Goal: Task Accomplishment & Management: Manage account settings

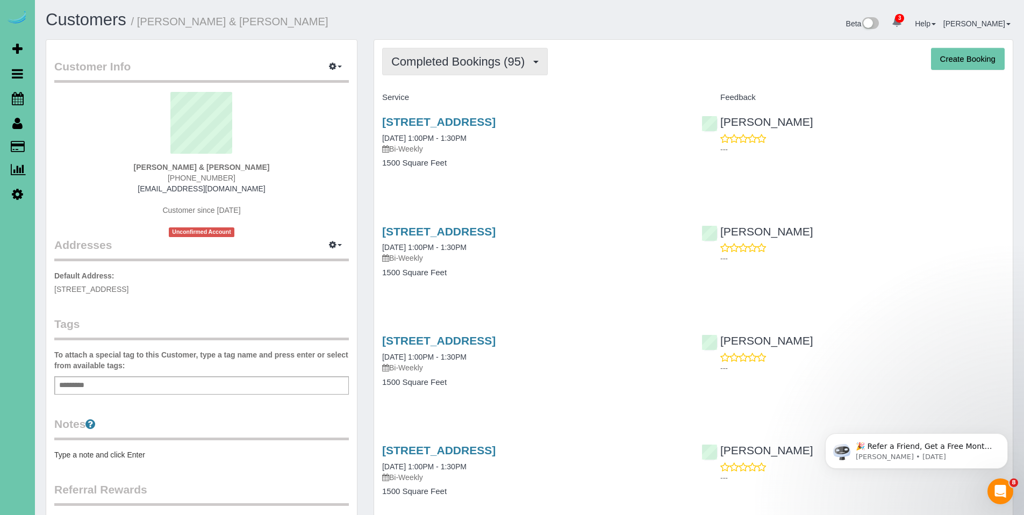
click at [480, 68] on button "Completed Bookings (95)" at bounding box center [465, 61] width 166 height 27
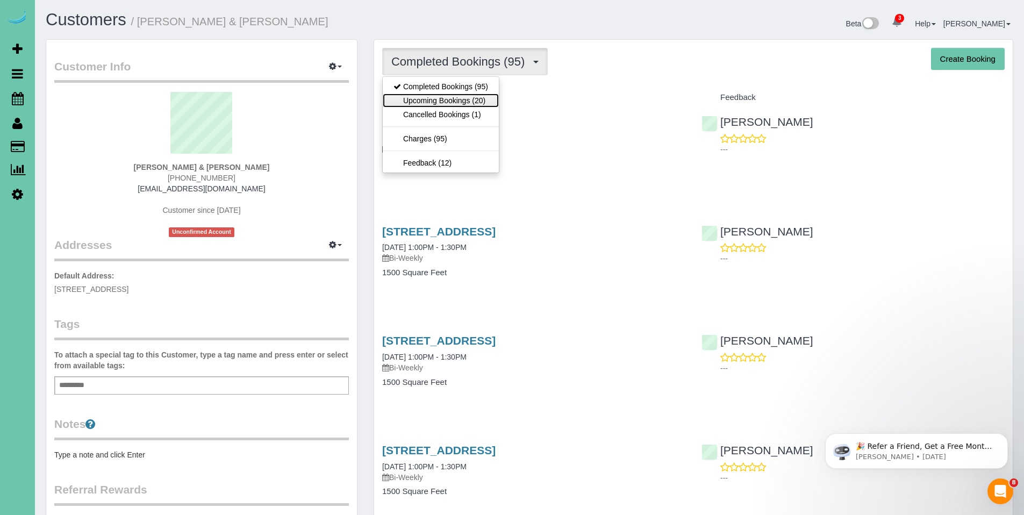
click at [460, 98] on link "Upcoming Bookings (20)" at bounding box center [441, 101] width 116 height 14
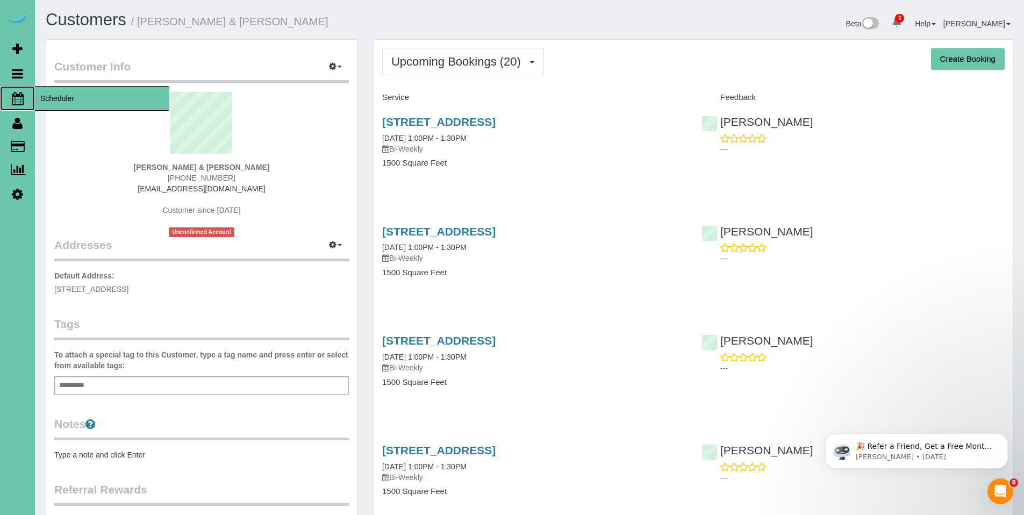
click at [55, 102] on span "Scheduler" at bounding box center [102, 98] width 134 height 25
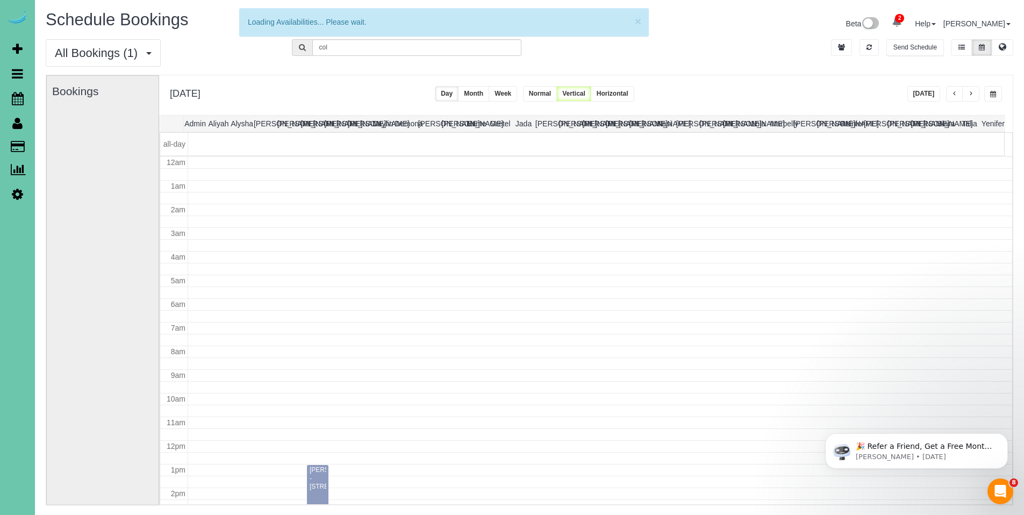
scroll to position [142, 0]
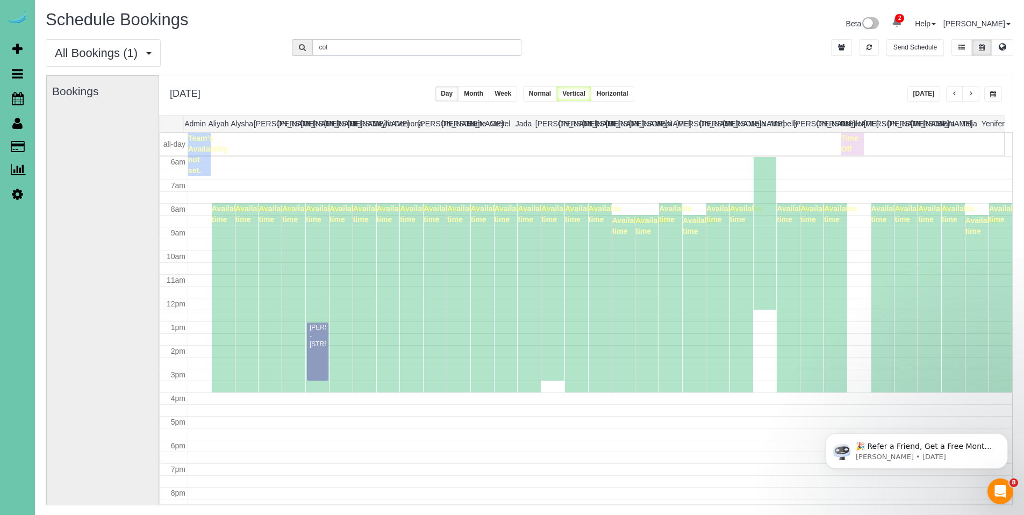
drag, startPoint x: 372, startPoint y: 51, endPoint x: 304, endPoint y: 42, distance: 68.3
click at [304, 42] on form "col" at bounding box center [407, 47] width 230 height 17
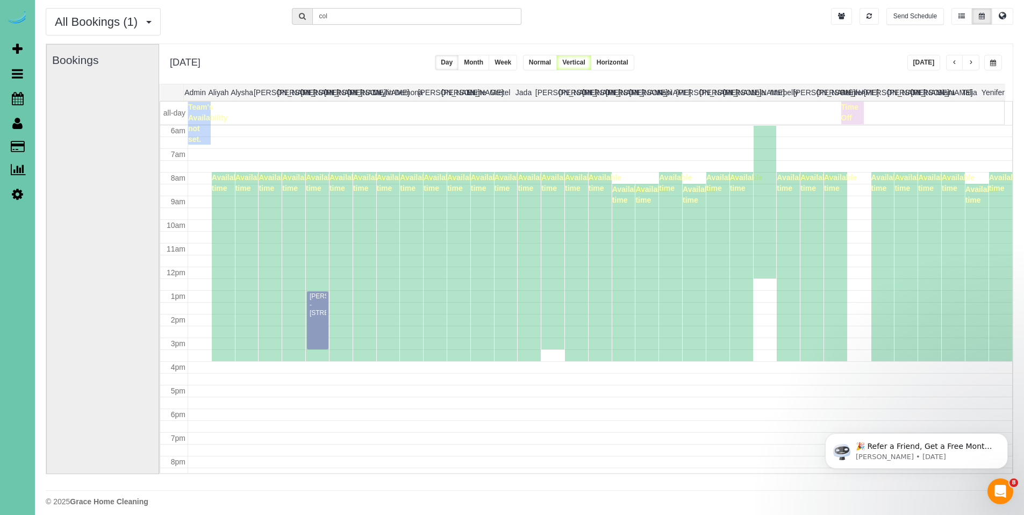
scroll to position [0, 0]
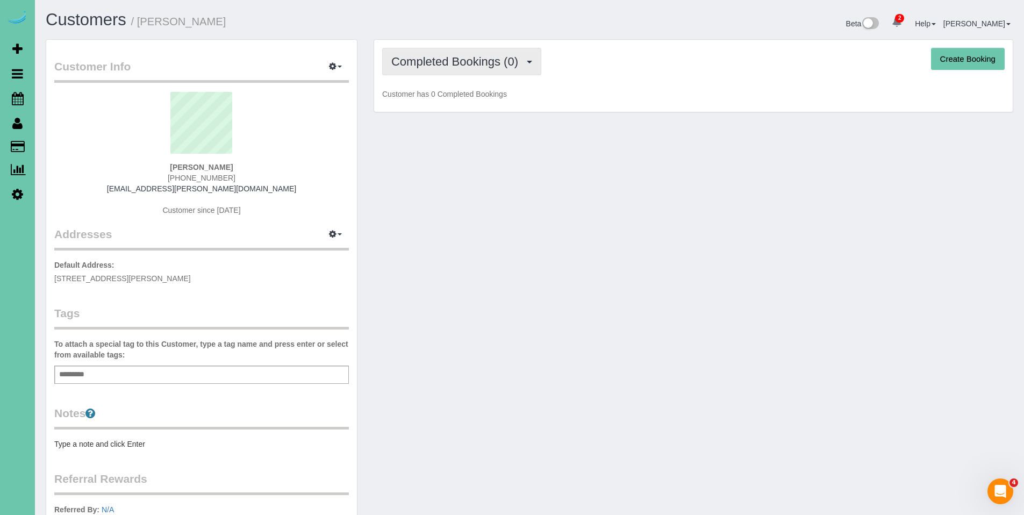
click at [469, 59] on span "Completed Bookings (0)" at bounding box center [457, 61] width 132 height 13
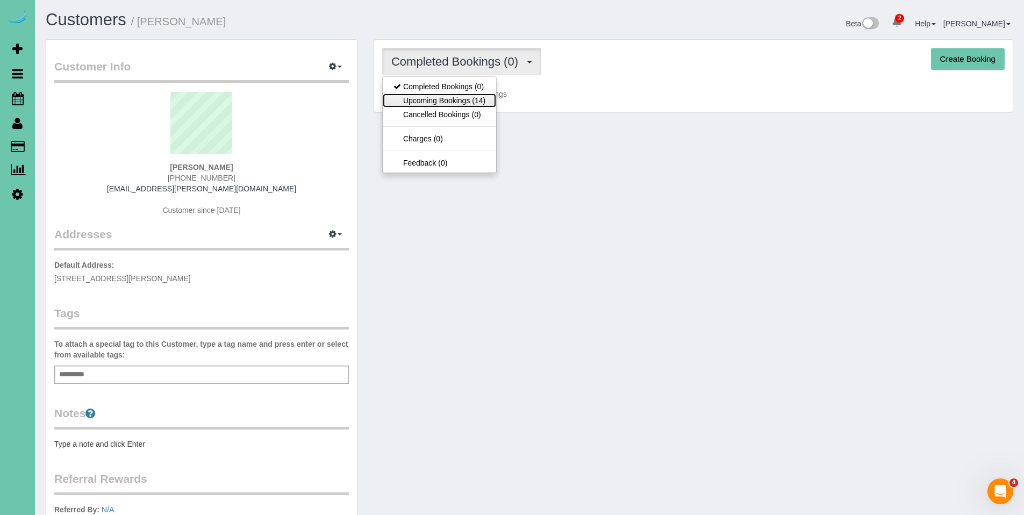
click at [459, 95] on link "Upcoming Bookings (14)" at bounding box center [439, 101] width 113 height 14
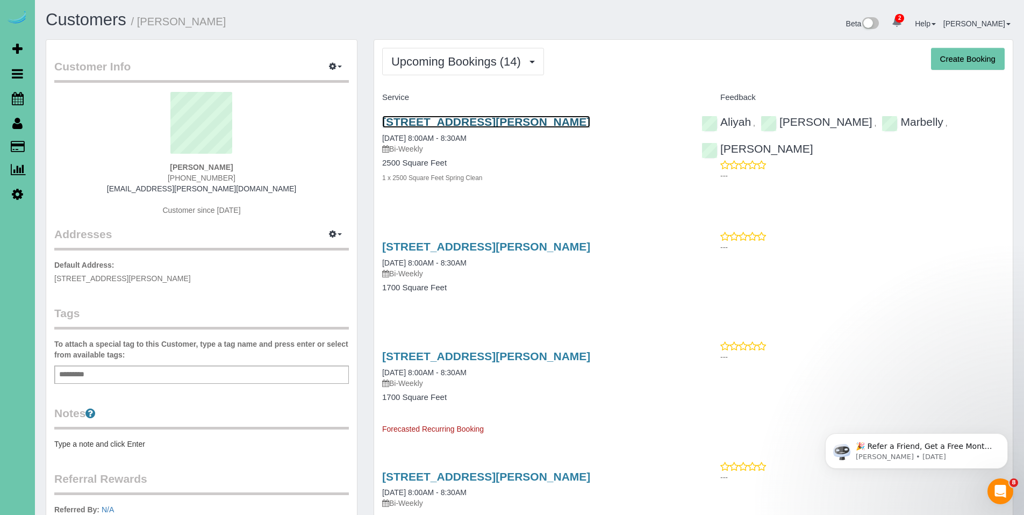
click at [434, 121] on link "15738 Howard St, Omaha, NE 68118" at bounding box center [486, 122] width 208 height 12
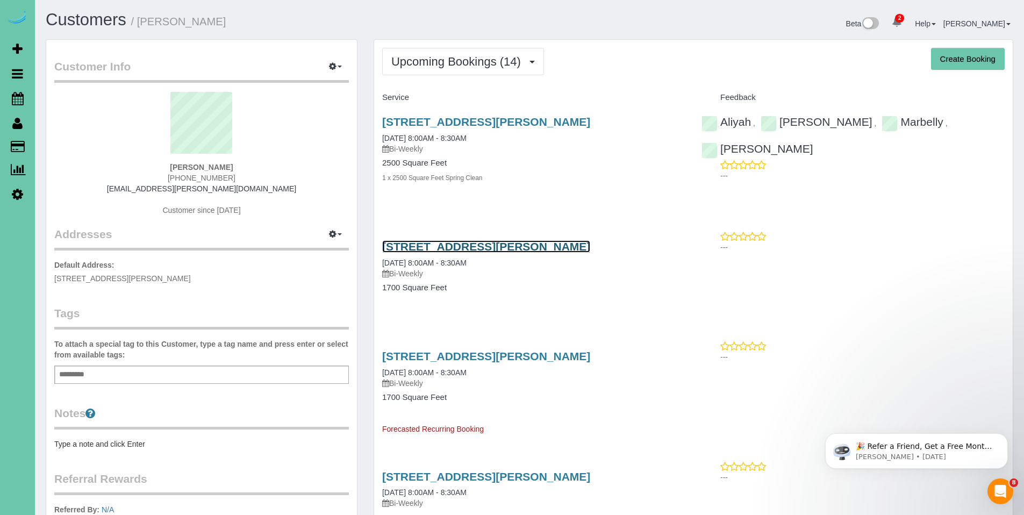
click at [440, 247] on link "15738 Howard St, Omaha, NE 68118" at bounding box center [486, 246] width 208 height 12
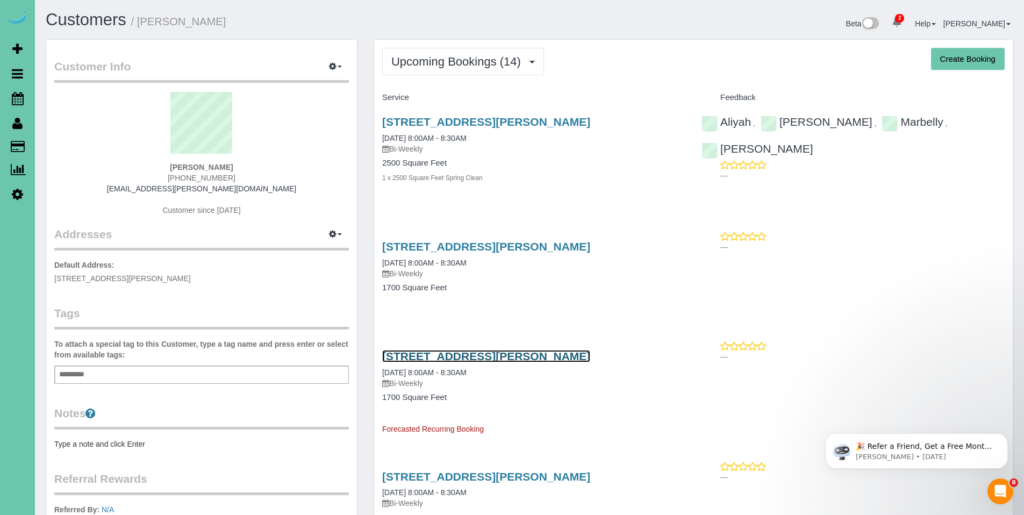
click at [481, 361] on link "15738 Howard St, Omaha, NE 68118" at bounding box center [486, 356] width 208 height 12
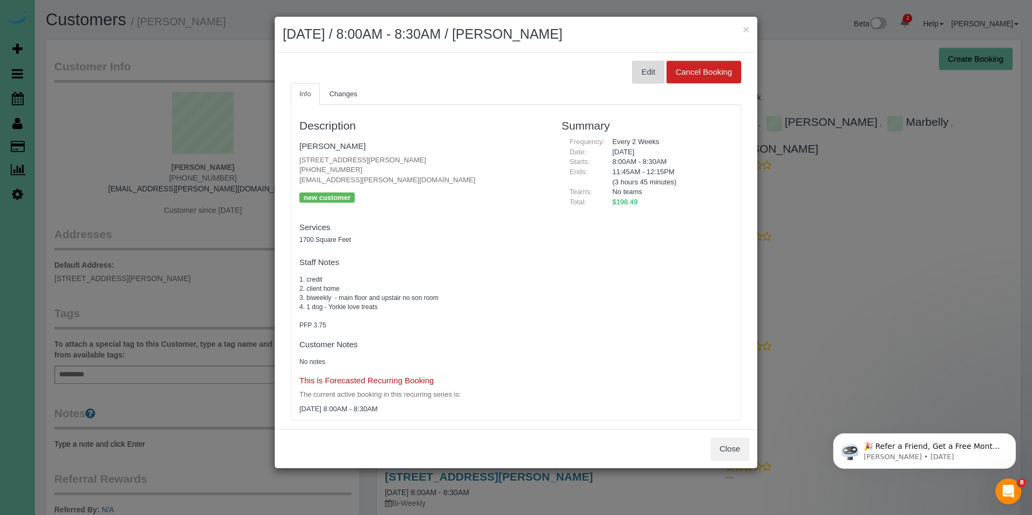
click at [641, 75] on button "Edit" at bounding box center [648, 72] width 32 height 23
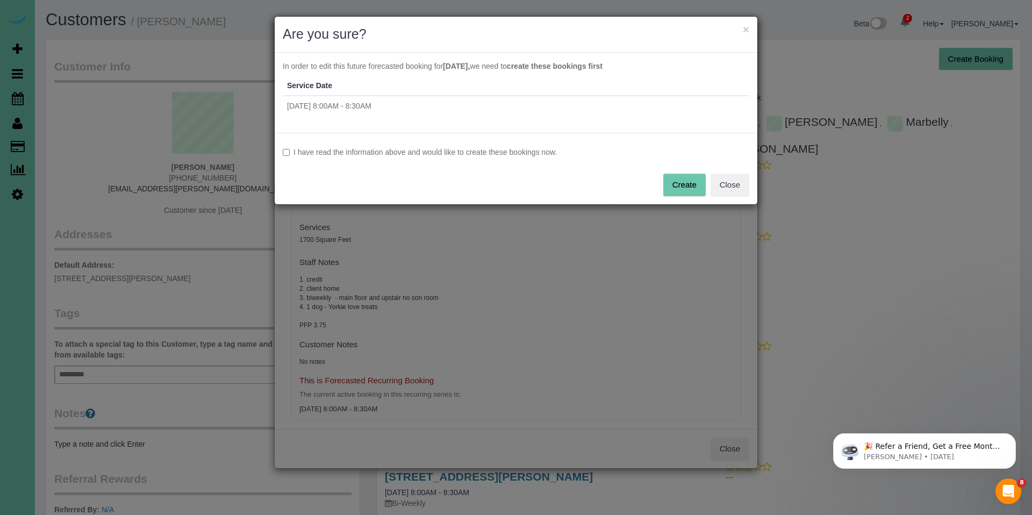
click at [355, 105] on td "Tue 10/14/2025 8:00AM - 8:30AM" at bounding box center [516, 106] width 467 height 20
click at [291, 154] on label "I have read the information above and would like to create these bookings now." at bounding box center [516, 152] width 467 height 11
click at [730, 182] on button "Close" at bounding box center [730, 185] width 39 height 23
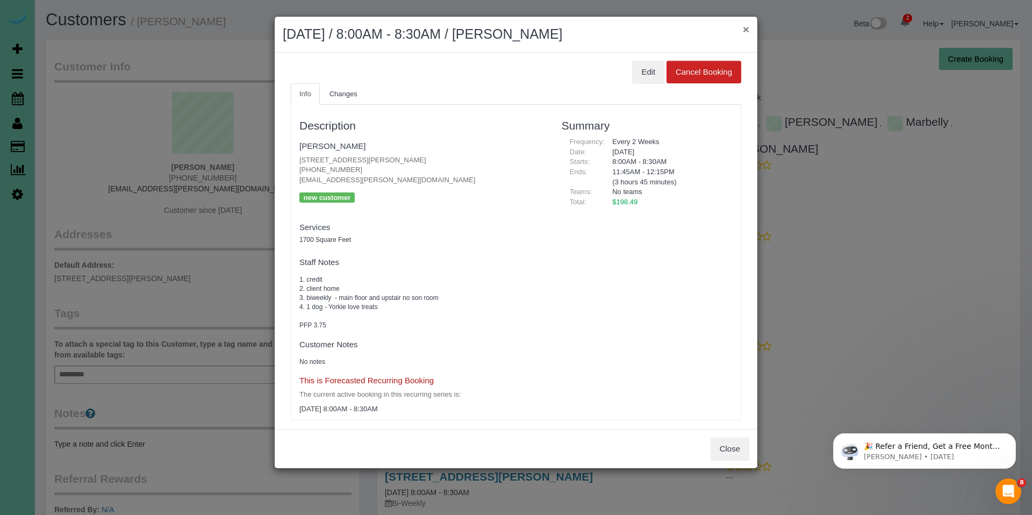
click at [743, 35] on button "×" at bounding box center [746, 29] width 6 height 11
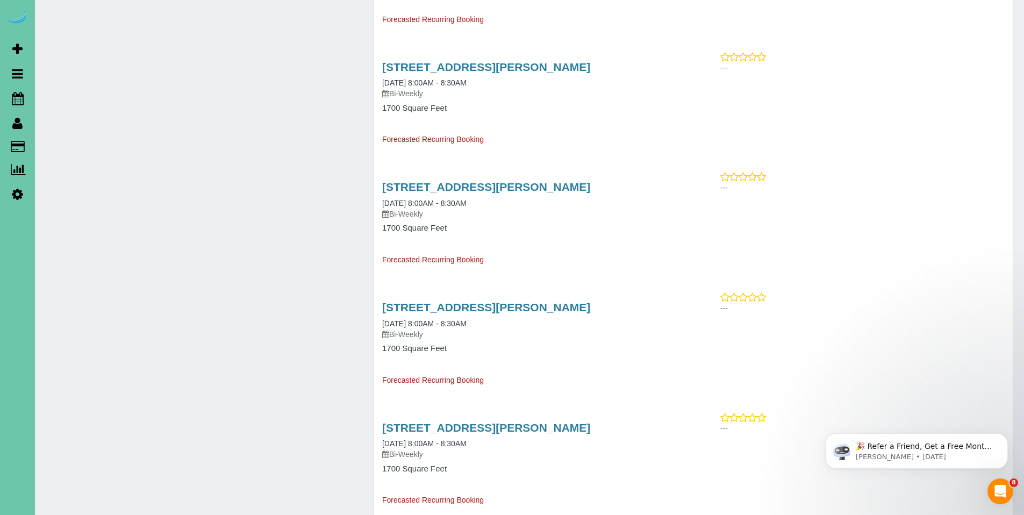
scroll to position [651, 0]
click at [439, 429] on link "15738 Howard St, Omaha, NE 68118" at bounding box center [486, 427] width 208 height 12
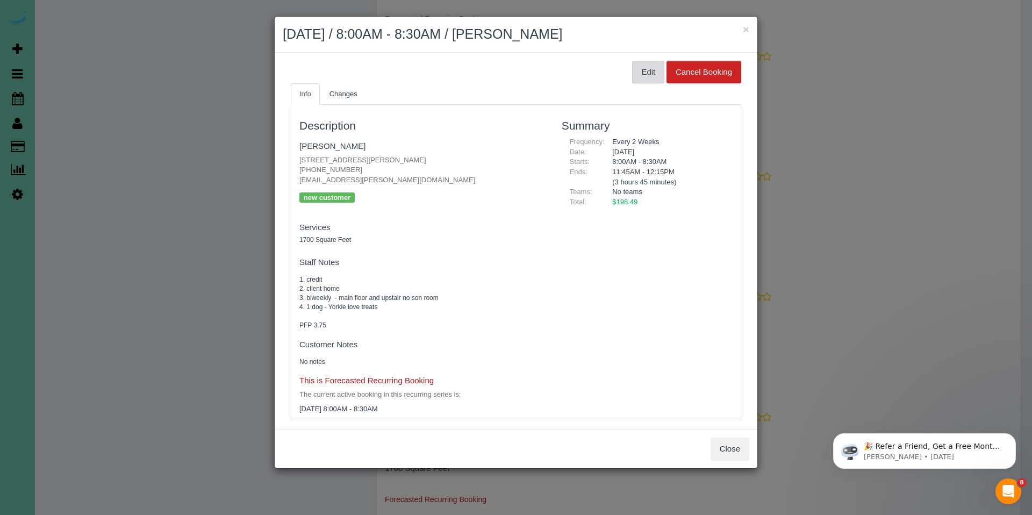
click at [637, 69] on button "Edit" at bounding box center [648, 72] width 32 height 23
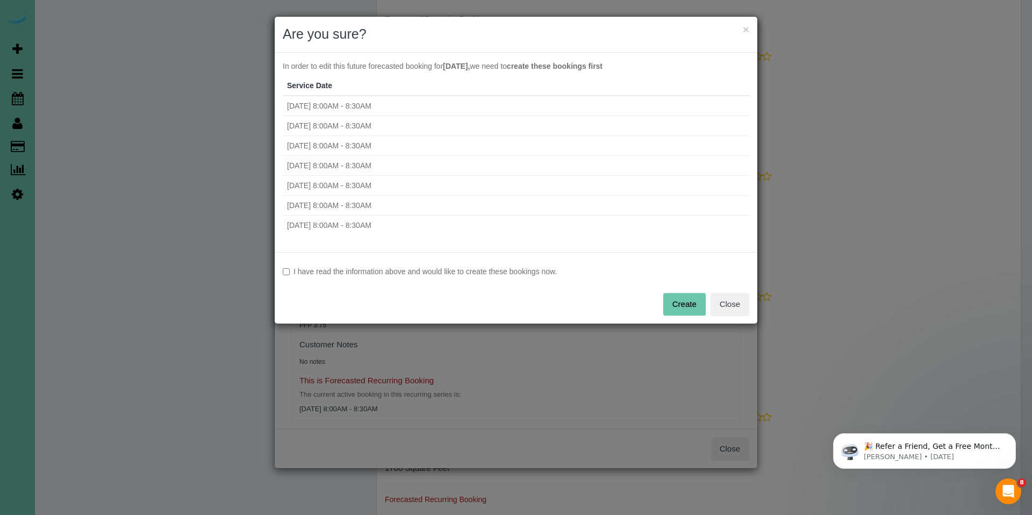
click at [407, 275] on label "I have read the information above and would like to create these bookings now." at bounding box center [516, 271] width 467 height 11
click at [686, 304] on button "Create" at bounding box center [684, 304] width 42 height 23
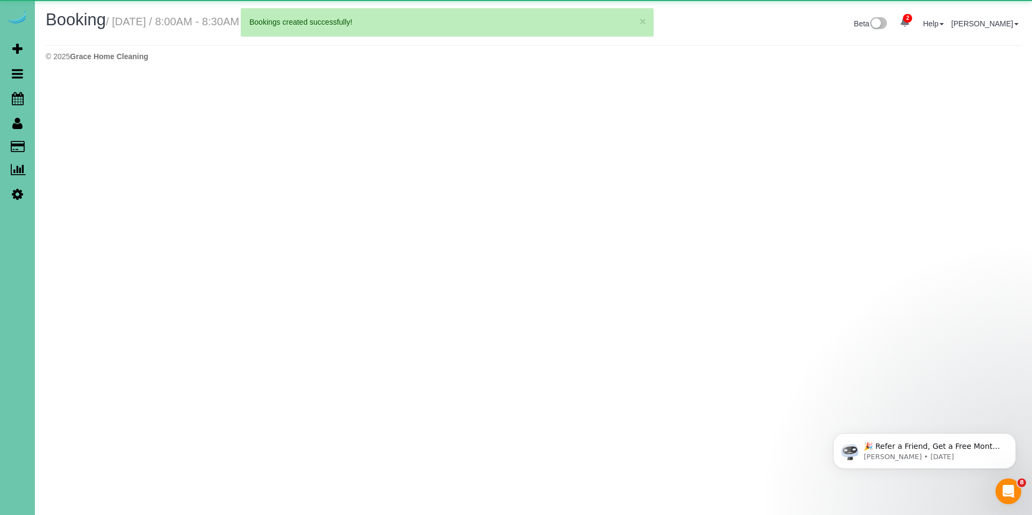
select select "NE"
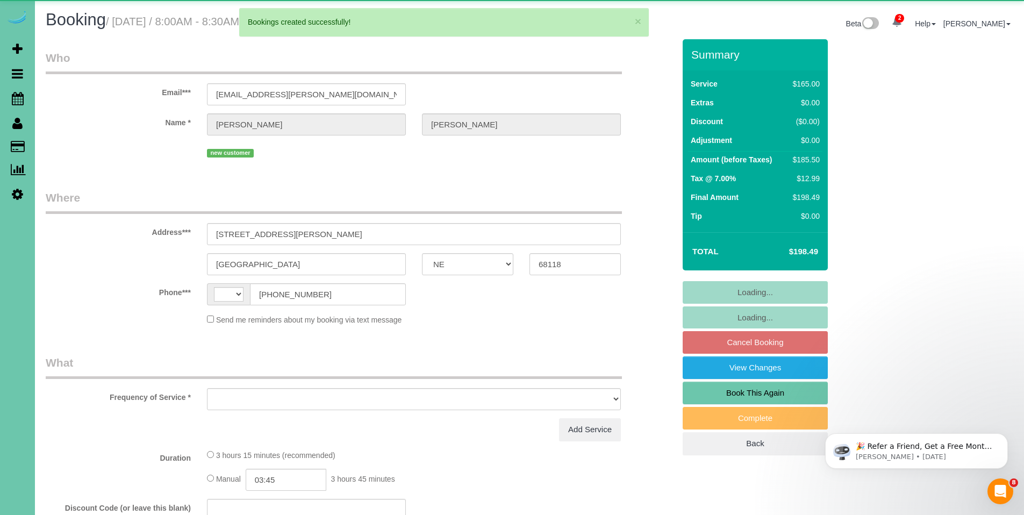
select select "string:fspay-6f9204da-94bd-4097-b7e1-2112e287d150"
select select "string:[GEOGRAPHIC_DATA]"
select select "object:1454"
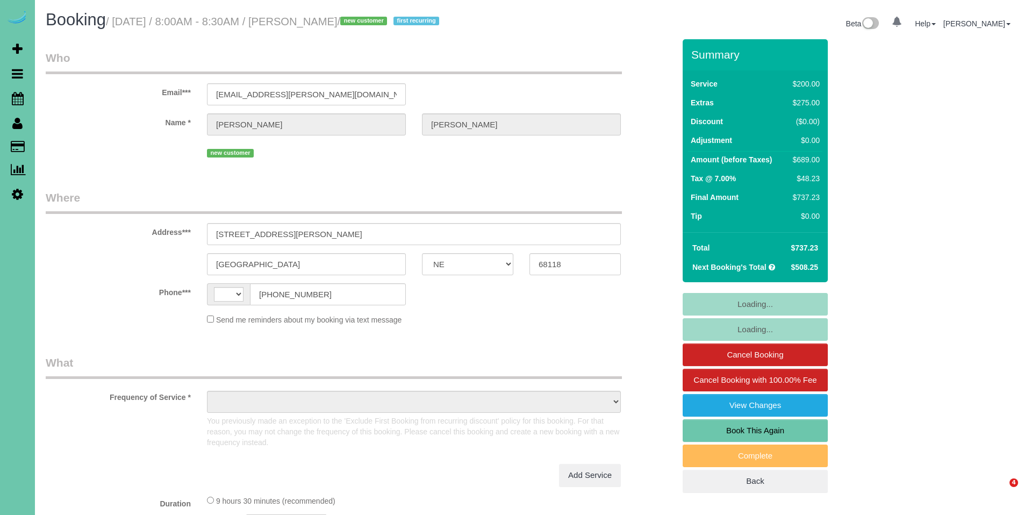
select select "NE"
select select "string:[GEOGRAPHIC_DATA]"
select select "object:742"
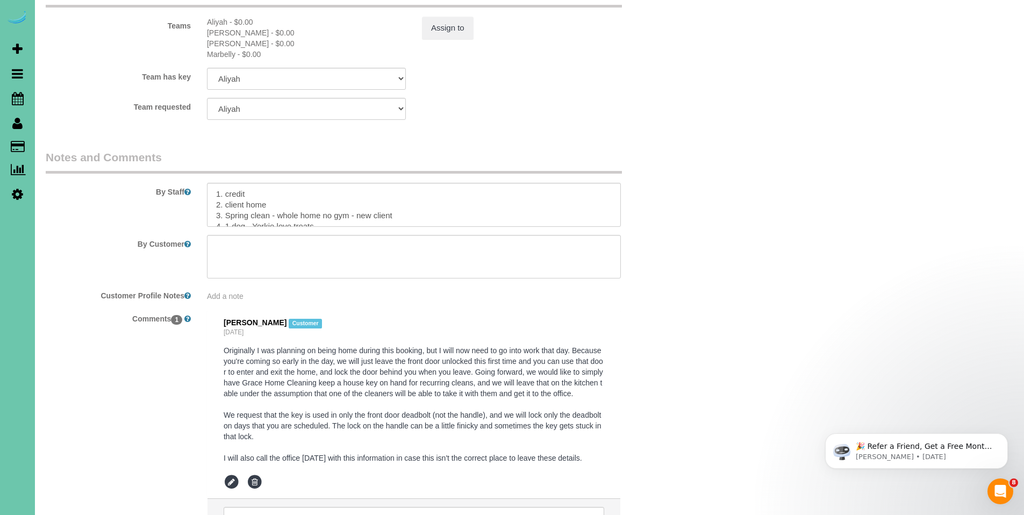
scroll to position [1350, 0]
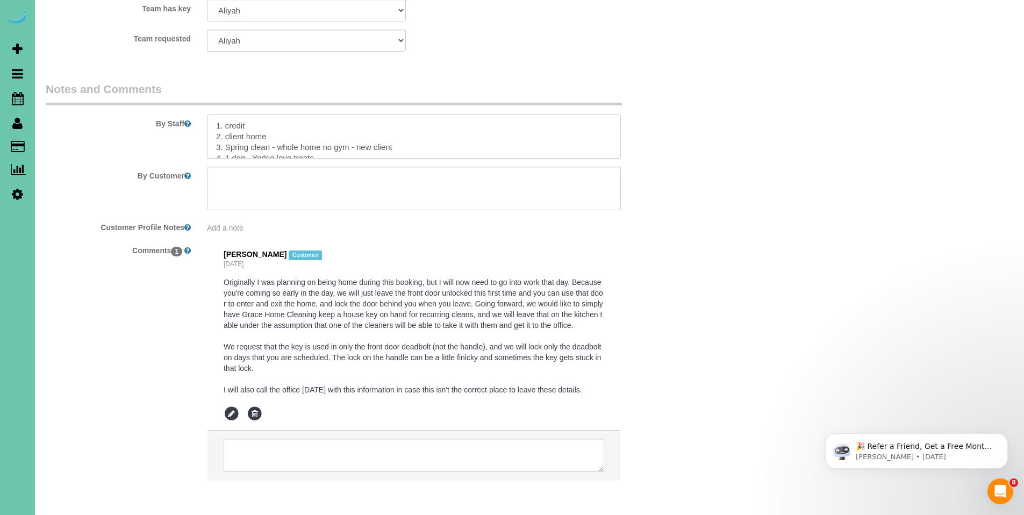
click at [542, 117] on textarea at bounding box center [414, 137] width 414 height 44
drag, startPoint x: 285, startPoint y: 115, endPoint x: 221, endPoint y: 117, distance: 64.5
click at [221, 117] on textarea at bounding box center [414, 137] width 414 height 44
click at [288, 117] on textarea at bounding box center [414, 137] width 414 height 44
drag, startPoint x: 282, startPoint y: 115, endPoint x: 225, endPoint y: 116, distance: 56.5
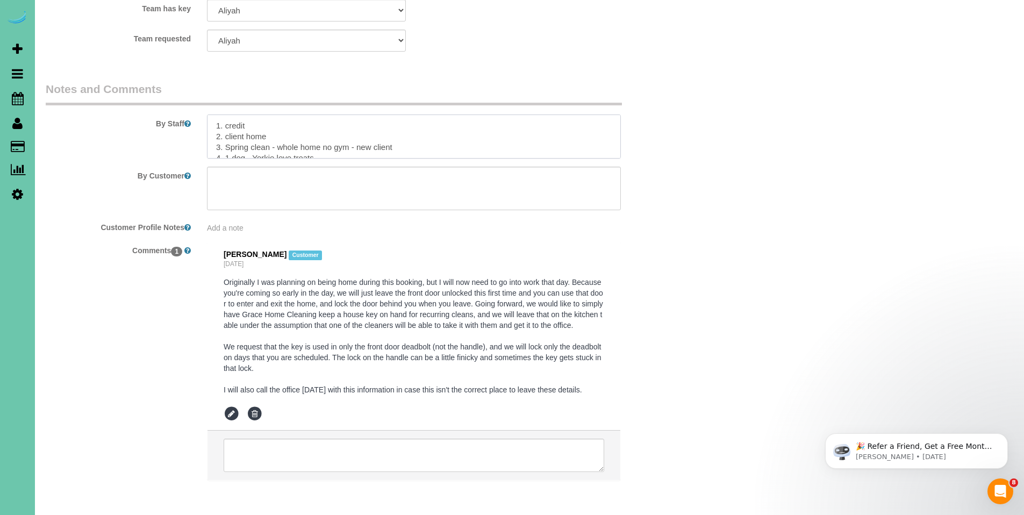
click at [225, 116] on textarea at bounding box center [414, 137] width 414 height 44
click at [419, 128] on textarea at bounding box center [414, 137] width 414 height 44
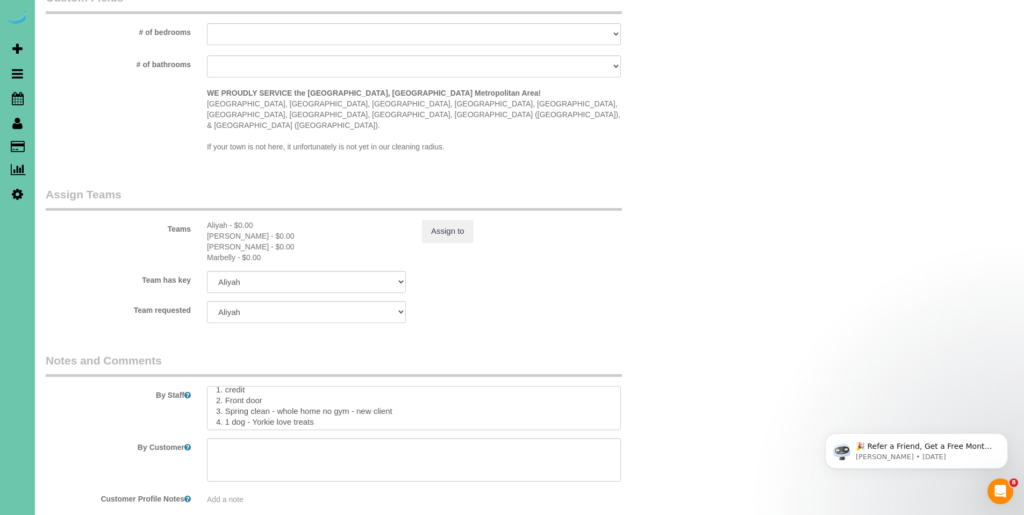
scroll to position [5, 0]
click at [291, 386] on textarea at bounding box center [414, 408] width 414 height 44
click at [301, 386] on textarea at bounding box center [414, 408] width 414 height 44
click at [296, 386] on textarea at bounding box center [414, 408] width 414 height 44
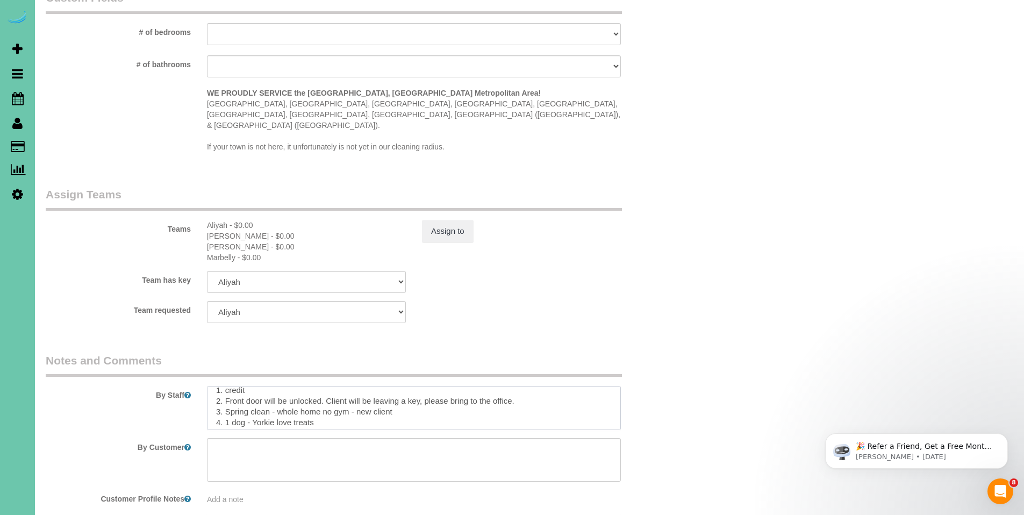
click at [325, 386] on textarea at bounding box center [414, 408] width 414 height 44
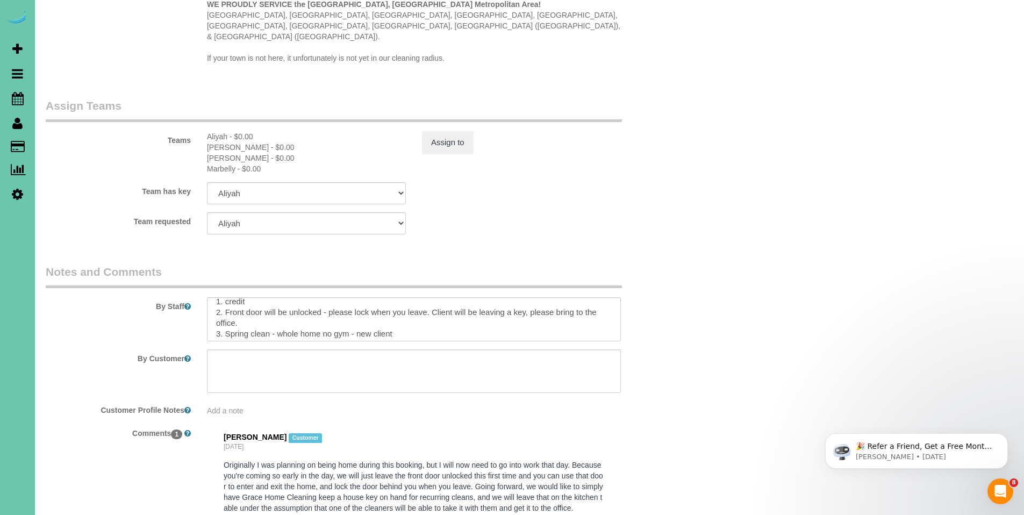
scroll to position [1170, 0]
click at [432, 302] on textarea at bounding box center [414, 316] width 414 height 44
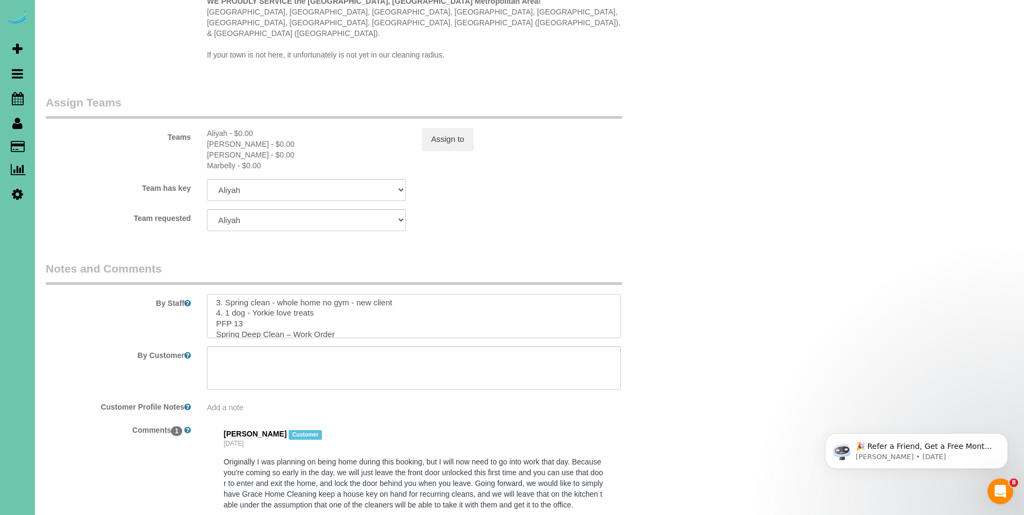
scroll to position [35, 0]
click at [277, 294] on textarea at bounding box center [414, 316] width 414 height 44
click at [599, 294] on textarea at bounding box center [414, 316] width 414 height 44
click at [592, 294] on textarea at bounding box center [414, 316] width 414 height 44
click at [222, 303] on textarea at bounding box center [414, 316] width 414 height 44
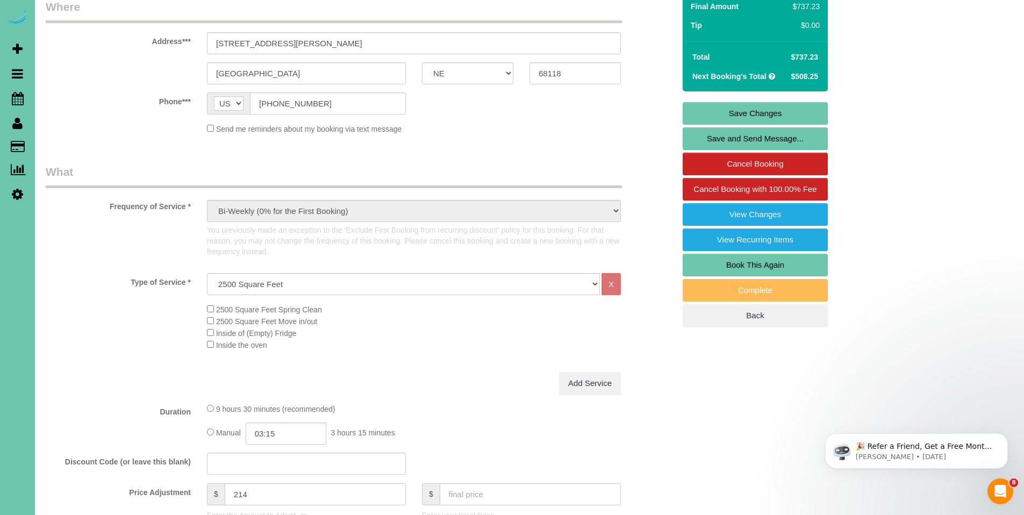
scroll to position [138, 0]
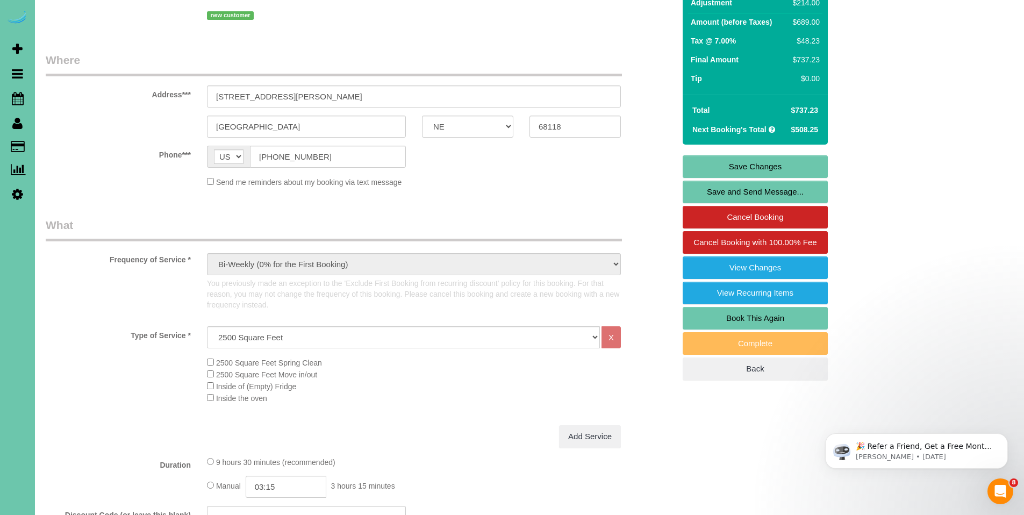
type textarea "1. credit 2. Front door will be unlocked - please lock when you leave. Client w…"
click at [752, 163] on link "Save Changes" at bounding box center [755, 166] width 145 height 23
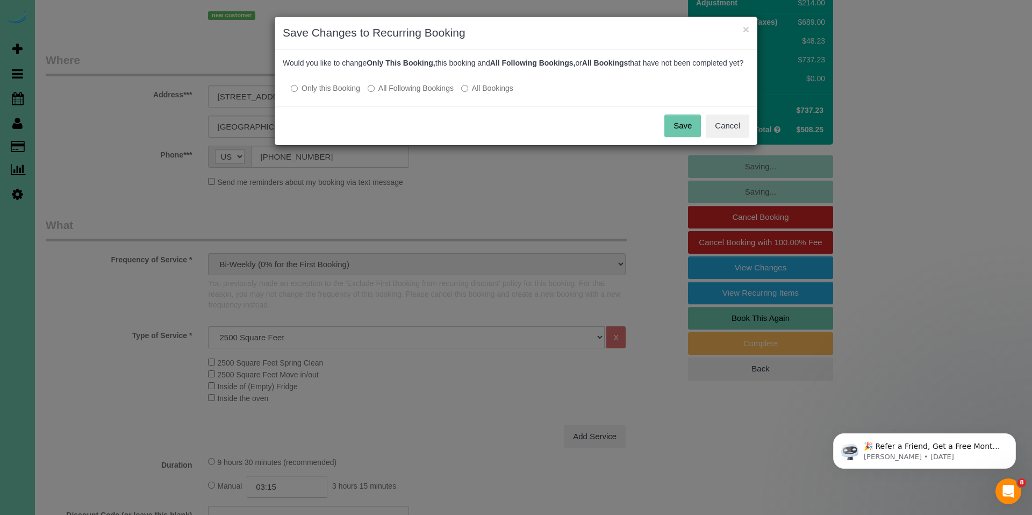
click at [690, 133] on button "Save" at bounding box center [683, 126] width 37 height 23
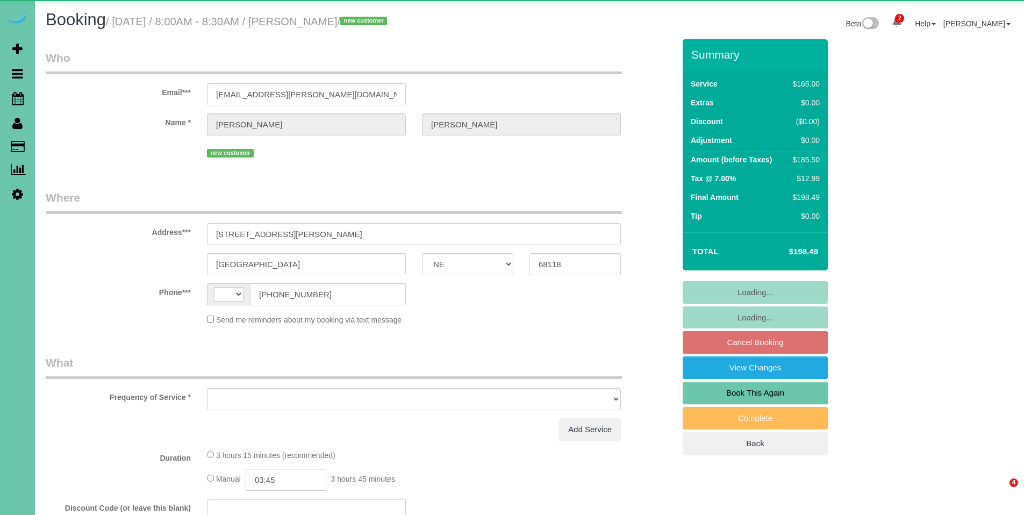
select select "NE"
select select "string:[GEOGRAPHIC_DATA]"
select select "object:671"
select select "string:fspay-6f9204da-94bd-4097-b7e1-2112e287d150"
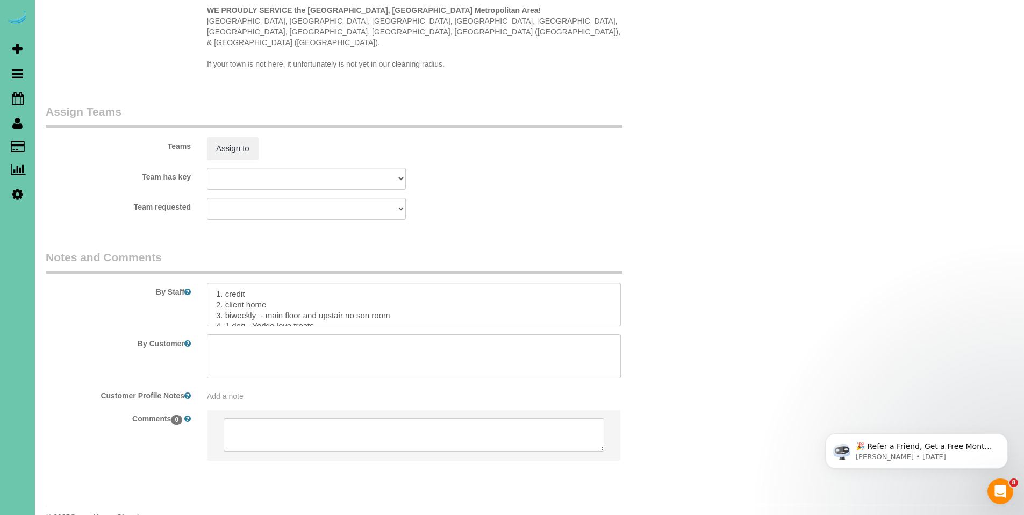
scroll to position [1098, 0]
drag, startPoint x: 271, startPoint y: 279, endPoint x: 223, endPoint y: 280, distance: 47.9
click at [223, 281] on textarea at bounding box center [414, 303] width 414 height 44
click at [406, 333] on textarea at bounding box center [414, 355] width 414 height 44
click at [409, 281] on textarea at bounding box center [414, 303] width 414 height 44
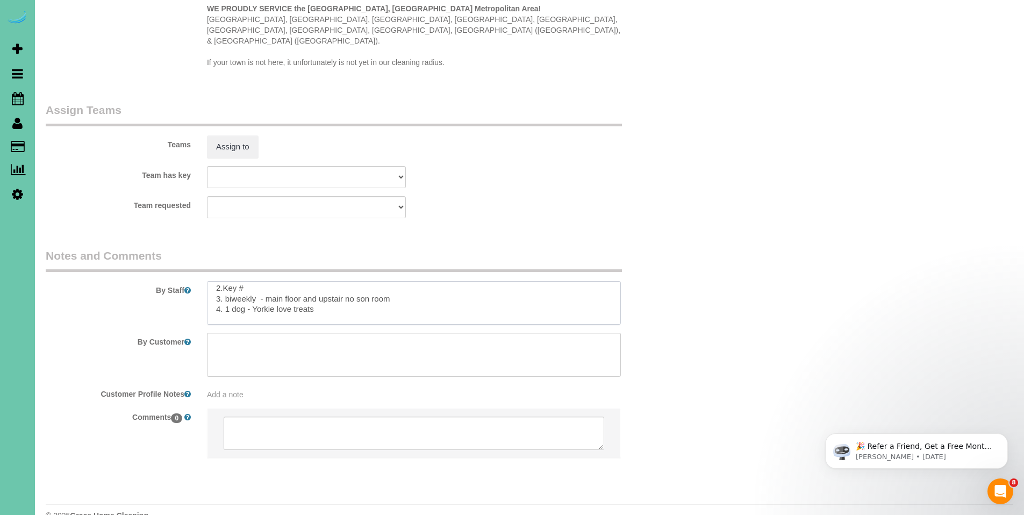
scroll to position [23, 0]
click at [252, 281] on textarea at bounding box center [414, 303] width 414 height 44
click at [285, 281] on textarea at bounding box center [414, 303] width 414 height 44
click at [341, 281] on textarea at bounding box center [414, 303] width 414 height 44
type textarea "1. credit 2.Key # 3. biweekly - main floor and upstair no son room 4. 1 dog - A…"
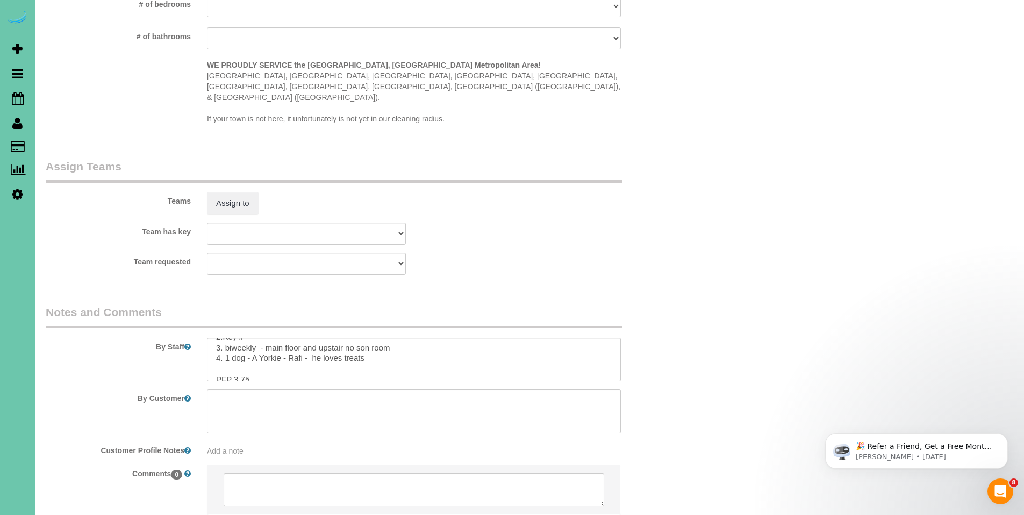
scroll to position [1032, 0]
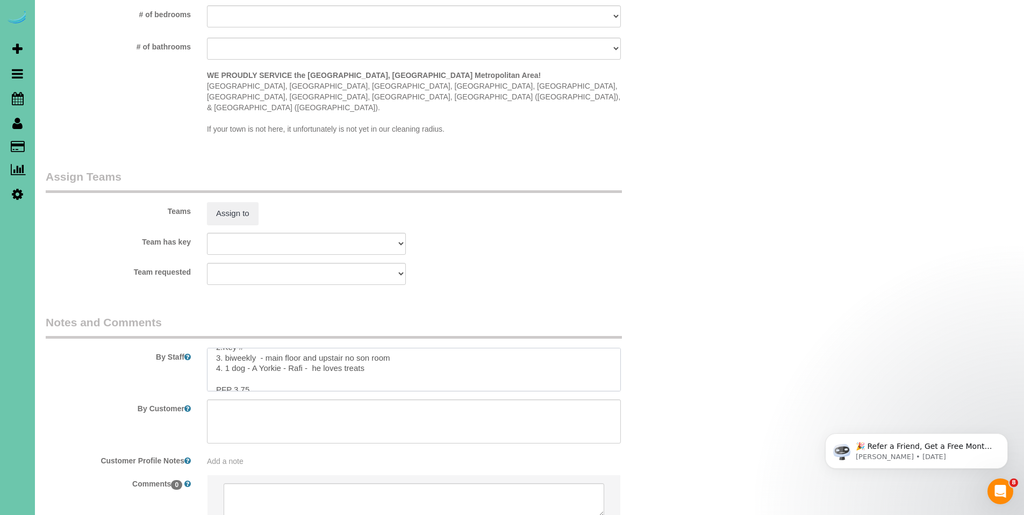
click at [485, 351] on textarea at bounding box center [414, 370] width 414 height 44
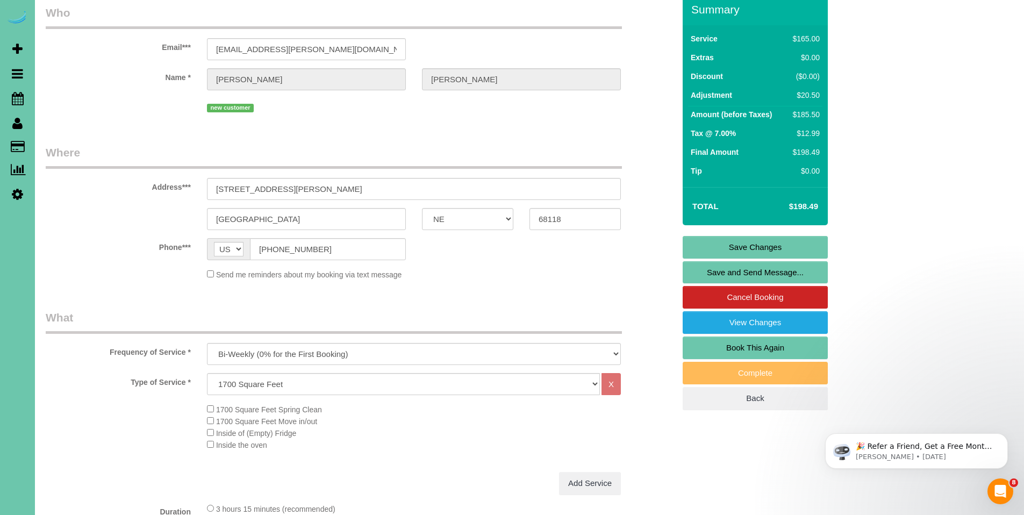
scroll to position [0, 0]
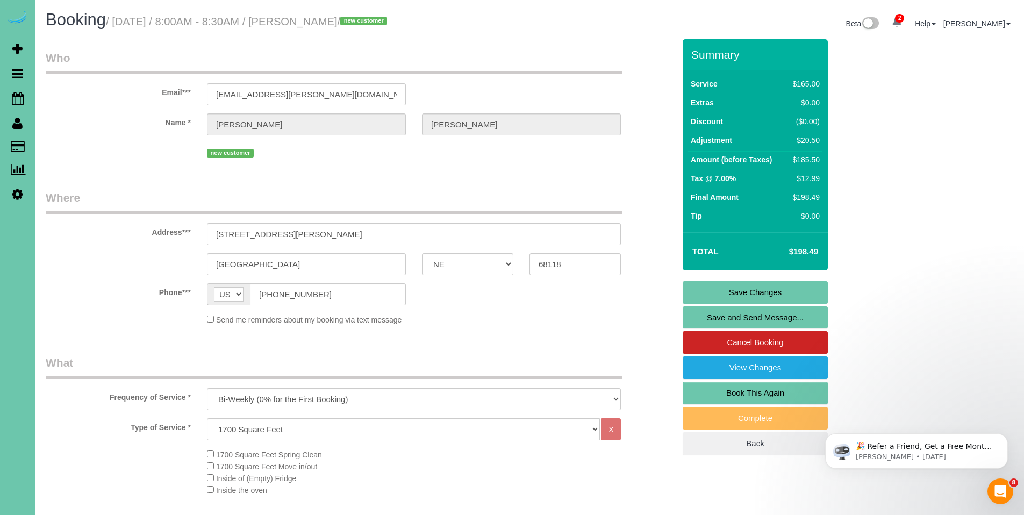
click at [777, 293] on link "Save Changes" at bounding box center [755, 292] width 145 height 23
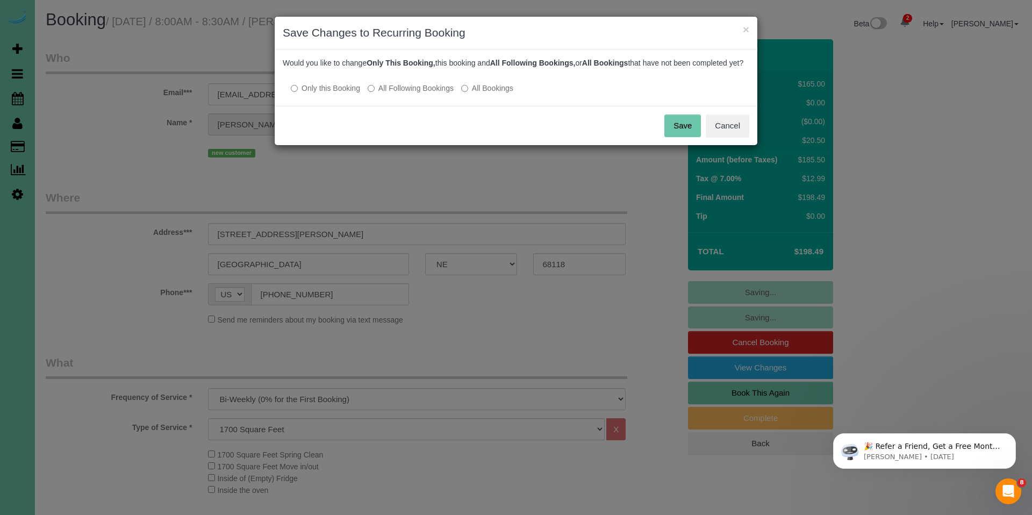
click at [411, 94] on label "All Following Bookings" at bounding box center [411, 88] width 86 height 11
click at [687, 137] on button "Save" at bounding box center [683, 126] width 37 height 23
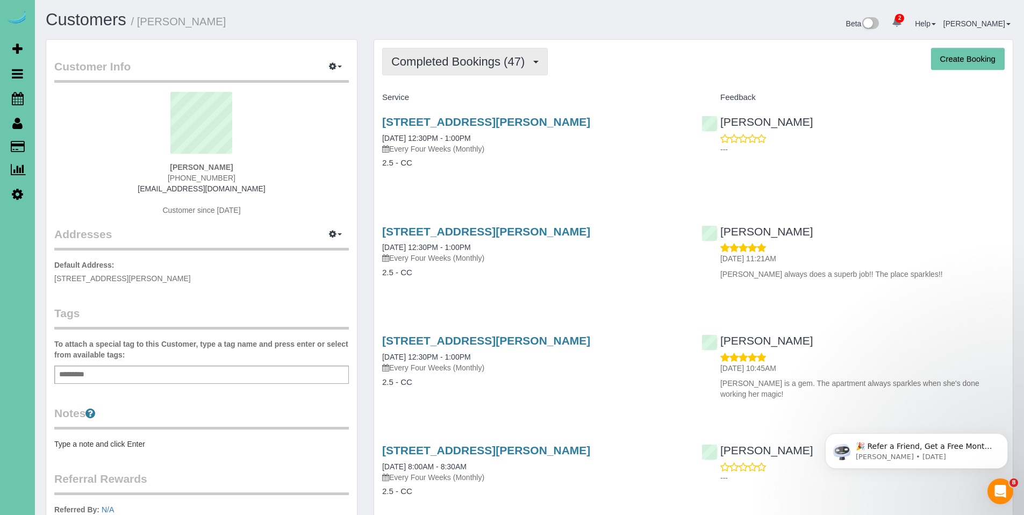
click at [475, 69] on button "Completed Bookings (47)" at bounding box center [465, 61] width 166 height 27
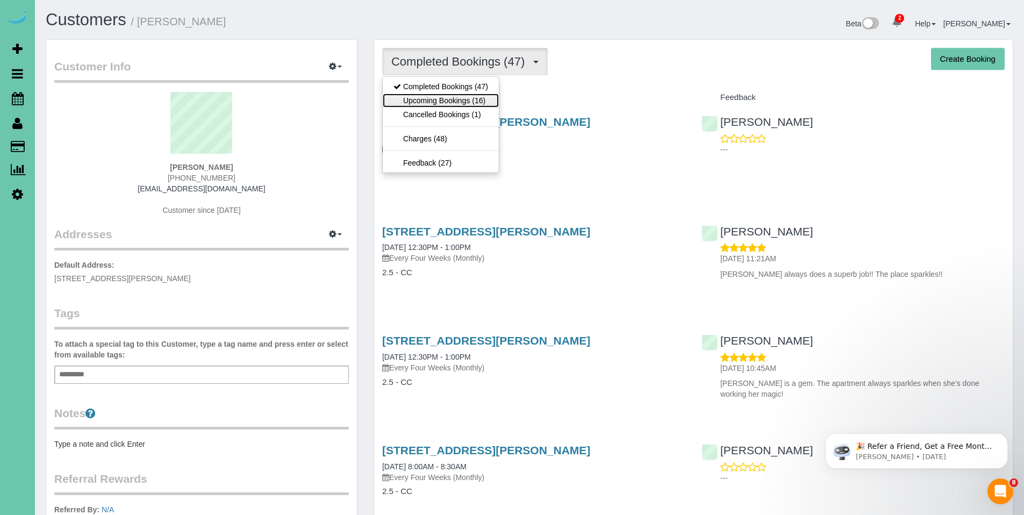
click at [462, 100] on link "Upcoming Bookings (16)" at bounding box center [441, 101] width 116 height 14
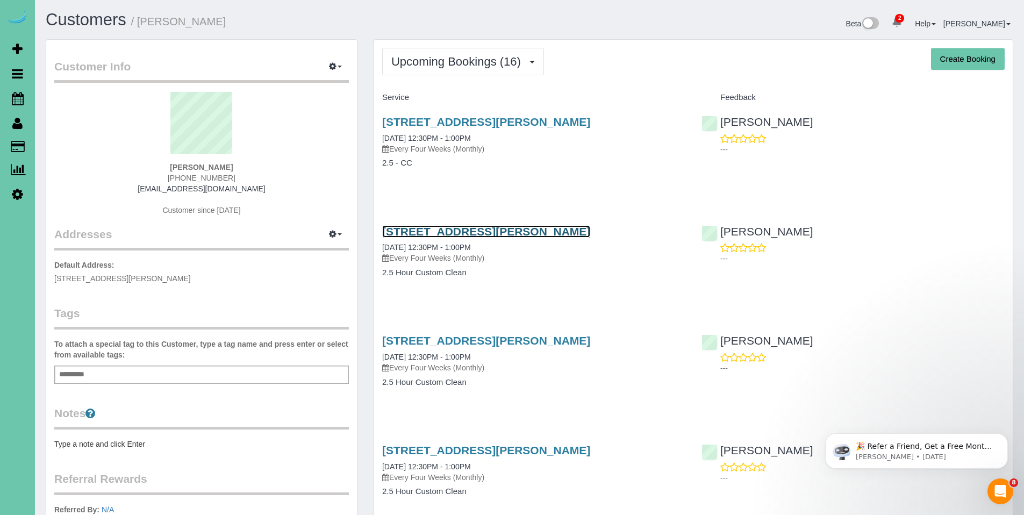
click at [452, 234] on link "[STREET_ADDRESS][PERSON_NAME]" at bounding box center [486, 231] width 208 height 12
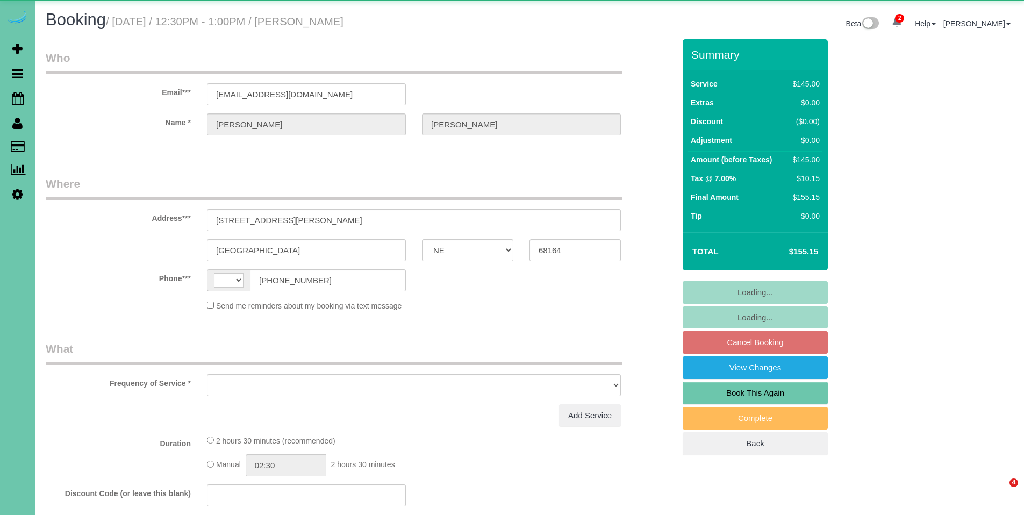
select select "NE"
select select "string:[GEOGRAPHIC_DATA]"
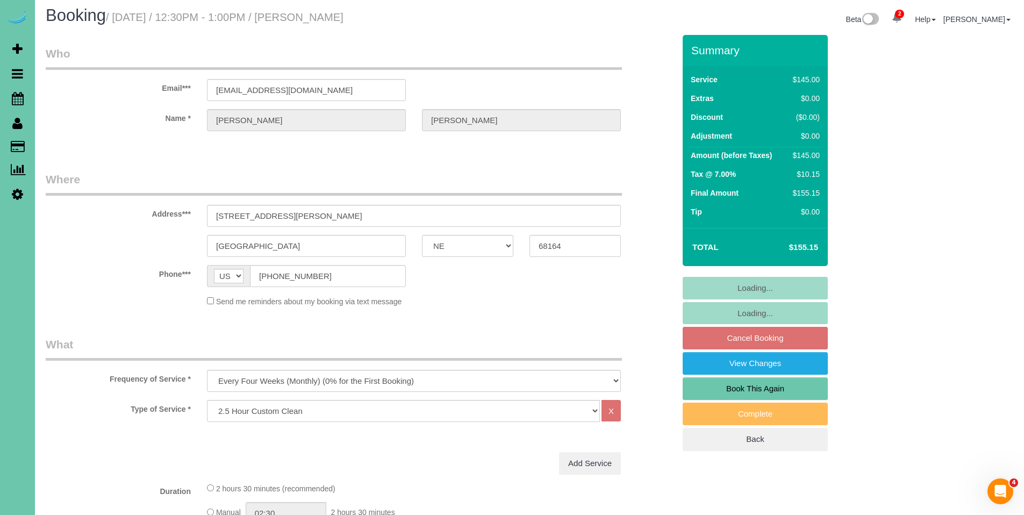
select select "object:905"
